Goal: Task Accomplishment & Management: Manage account settings

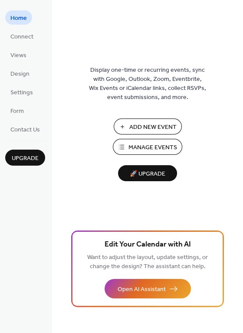
click at [160, 149] on span "Manage Events" at bounding box center [152, 147] width 49 height 9
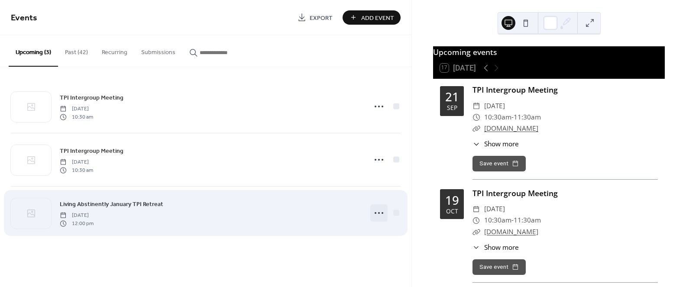
click at [381, 213] on icon at bounding box center [379, 213] width 14 height 14
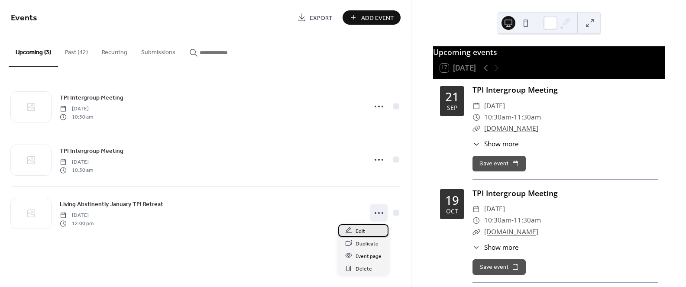
click at [354, 233] on div "Edit" at bounding box center [363, 230] width 50 height 13
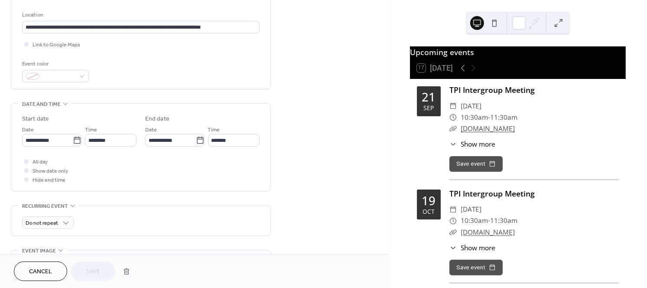
scroll to position [182, 0]
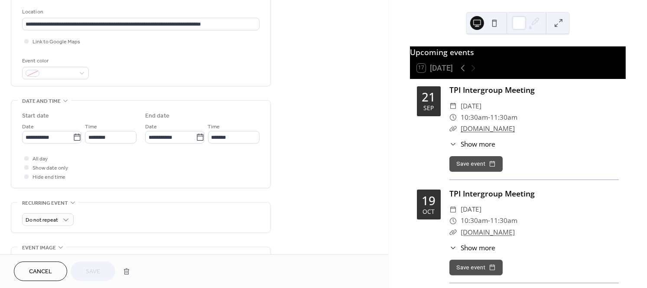
click at [65, 101] on div "•••" at bounding box center [140, 100] width 259 height 1
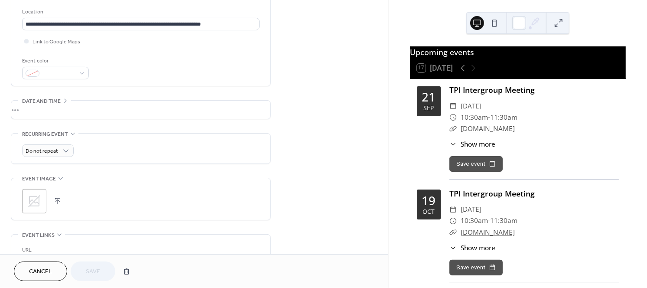
click at [65, 104] on div "•••" at bounding box center [140, 109] width 259 height 18
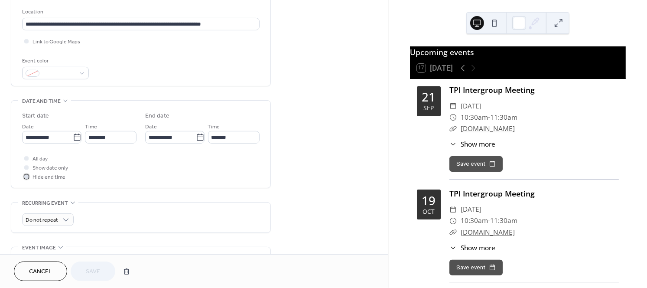
click at [27, 178] on div at bounding box center [26, 176] width 4 height 4
click at [26, 169] on div at bounding box center [26, 167] width 4 height 4
click at [25, 178] on div at bounding box center [26, 176] width 4 height 4
click at [26, 169] on div at bounding box center [26, 167] width 4 height 4
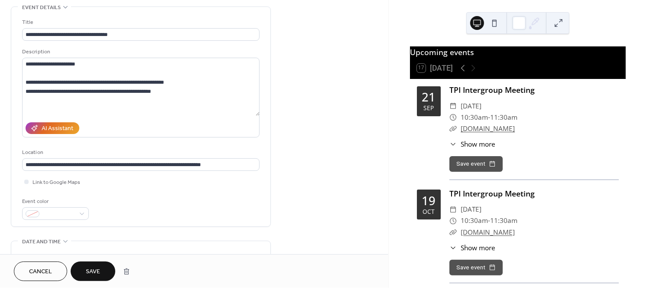
scroll to position [0, 0]
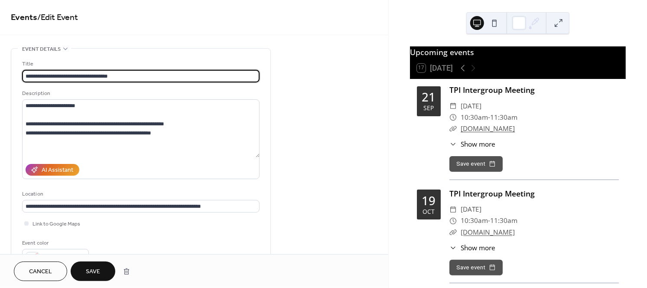
drag, startPoint x: 125, startPoint y: 80, endPoint x: 130, endPoint y: 102, distance: 22.7
click at [130, 82] on input "**********" at bounding box center [140, 76] width 237 height 13
drag, startPoint x: 117, startPoint y: 75, endPoint x: 50, endPoint y: 71, distance: 66.8
click at [50, 71] on input "**********" at bounding box center [140, 76] width 237 height 13
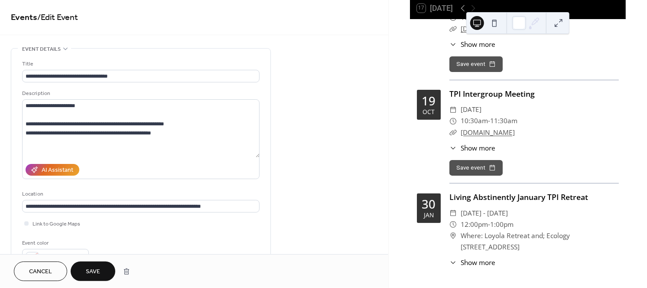
scroll to position [74, 0]
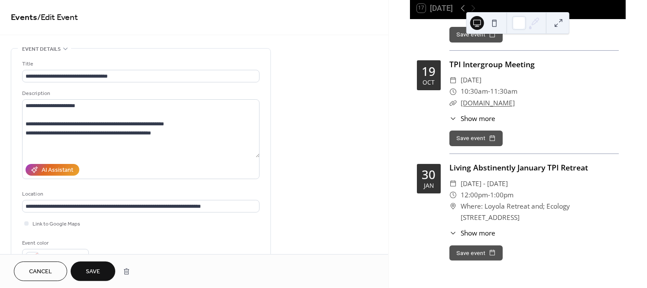
click at [474, 252] on button "Save event" at bounding box center [475, 253] width 53 height 16
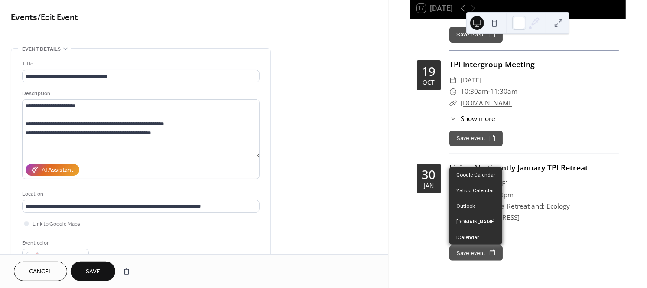
click at [486, 251] on button "Save event" at bounding box center [475, 253] width 53 height 16
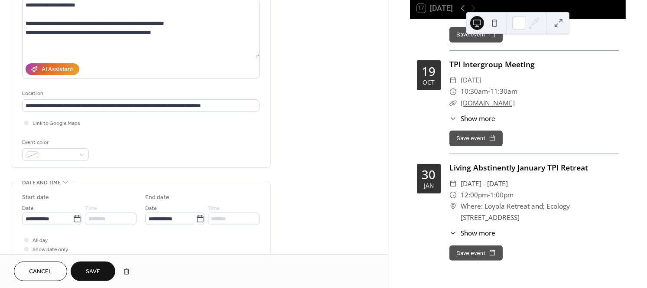
scroll to position [98, 0]
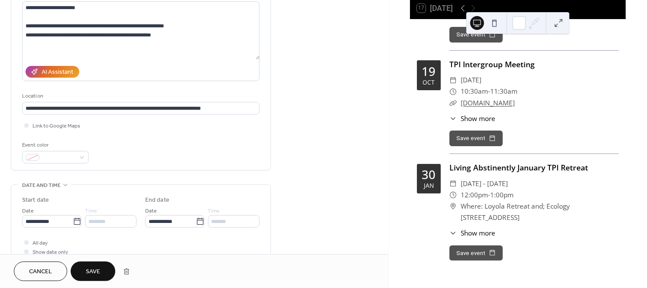
drag, startPoint x: 107, startPoint y: 264, endPoint x: 112, endPoint y: 265, distance: 5.3
click at [112, 265] on button "Save" at bounding box center [93, 270] width 45 height 19
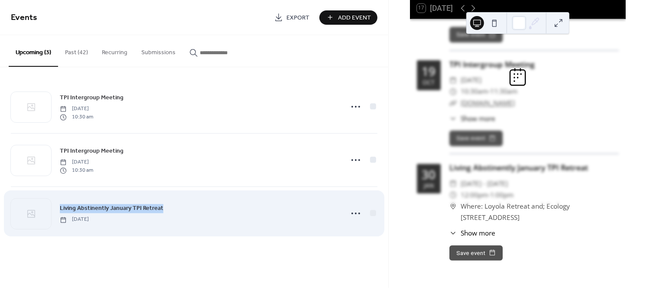
drag, startPoint x: 112, startPoint y: 265, endPoint x: 271, endPoint y: 239, distance: 160.7
click at [271, 239] on div "Events Export Add Event Upcoming (3) Past (42) Recurring Submissions TPI Interg…" at bounding box center [194, 144] width 388 height 288
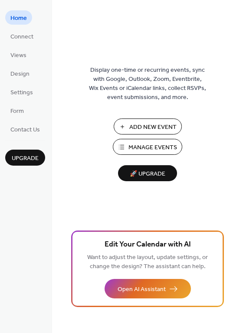
click at [155, 150] on span "Manage Events" at bounding box center [152, 147] width 49 height 9
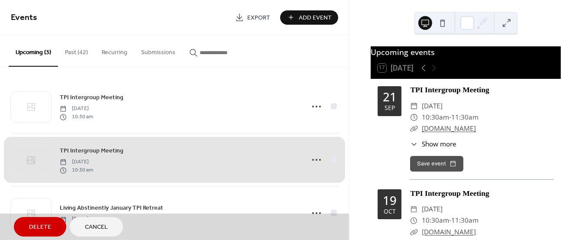
scroll to position [13, 0]
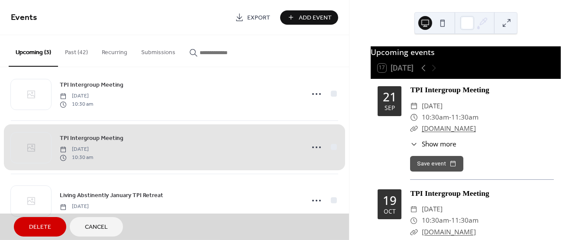
click at [333, 147] on div "TPI Intergroup Meeting [DATE] 10:30 am" at bounding box center [174, 146] width 327 height 53
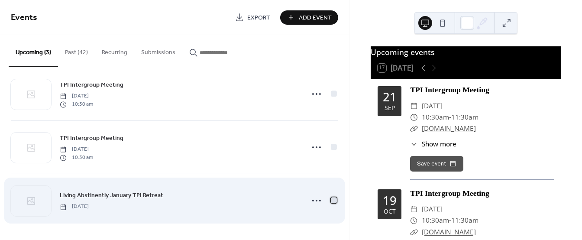
click at [336, 199] on div at bounding box center [334, 200] width 6 height 6
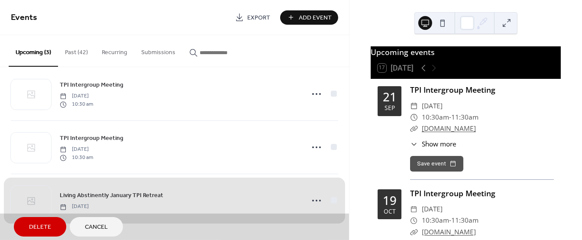
click at [316, 199] on div "Living Abstinently January TPI Retreat [DATE]" at bounding box center [174, 200] width 327 height 53
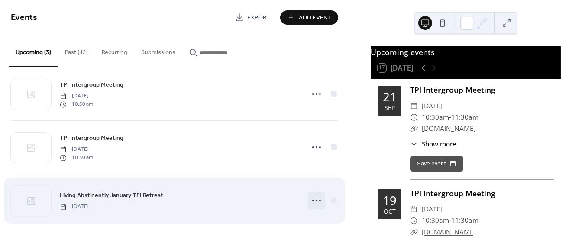
click at [318, 201] on icon at bounding box center [317, 201] width 14 height 14
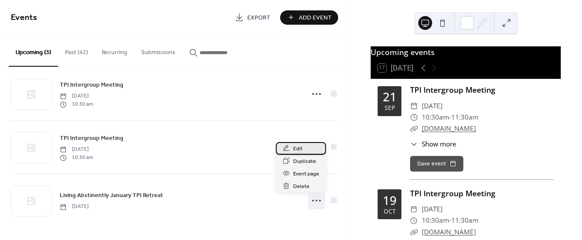
click at [301, 147] on span "Edit" at bounding box center [298, 148] width 10 height 9
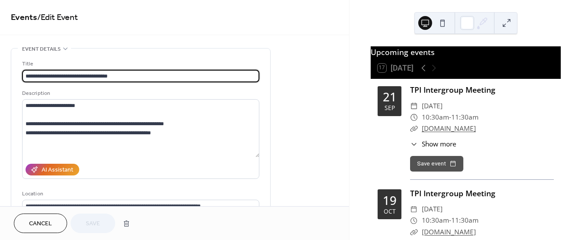
drag, startPoint x: 118, startPoint y: 78, endPoint x: 24, endPoint y: 77, distance: 94.0
click at [24, 77] on input "**********" at bounding box center [140, 76] width 237 height 13
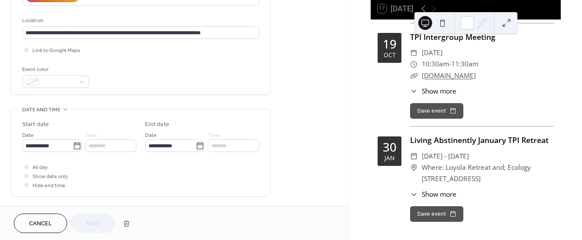
scroll to position [111, 0]
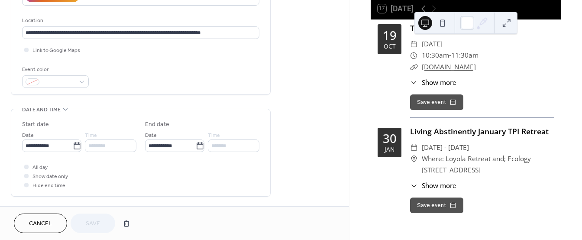
drag, startPoint x: 511, startPoint y: 148, endPoint x: 422, endPoint y: 148, distance: 89.2
click at [422, 148] on div "​ [DATE] - [DATE]" at bounding box center [482, 147] width 144 height 11
copy span "[DATE] - [DATE]"
